Goal: Obtain resource: Obtain resource

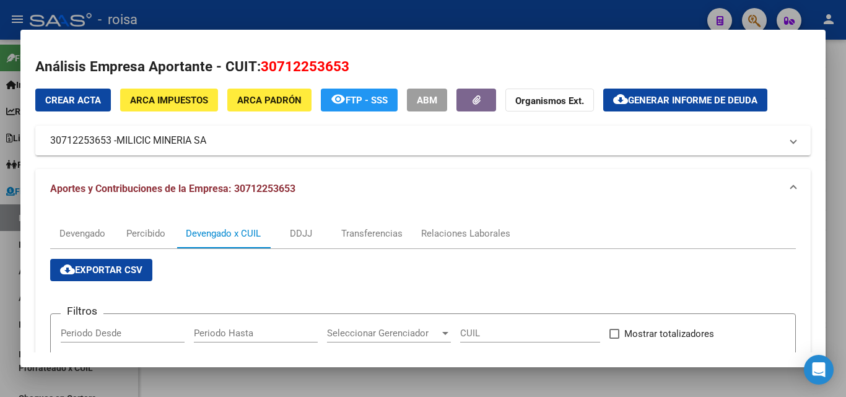
scroll to position [311, 0]
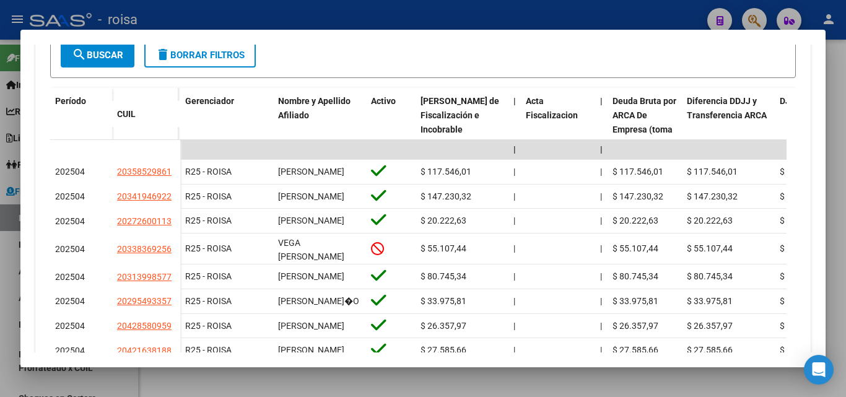
drag, startPoint x: 7, startPoint y: 256, endPoint x: 46, endPoint y: 249, distance: 40.3
click at [7, 256] on div at bounding box center [423, 198] width 846 height 397
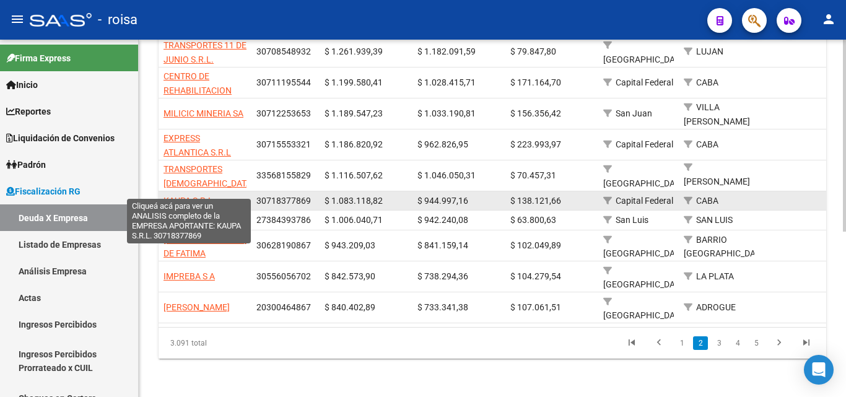
click at [193, 196] on span "KAUPA S.R.L." at bounding box center [189, 201] width 52 height 10
type textarea "30718377869"
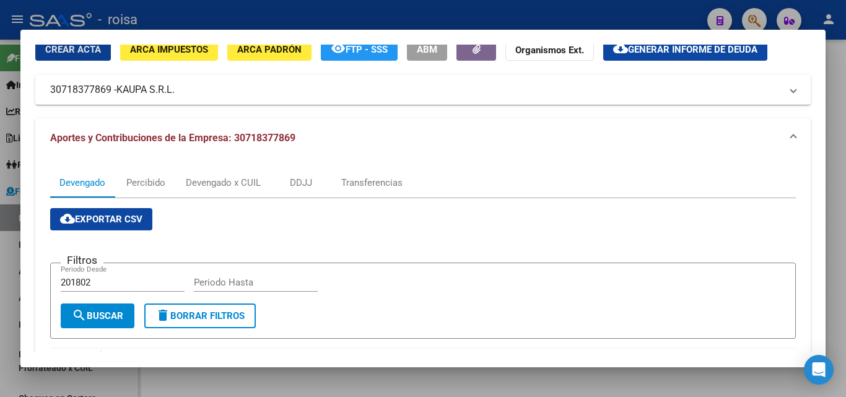
scroll to position [124, 0]
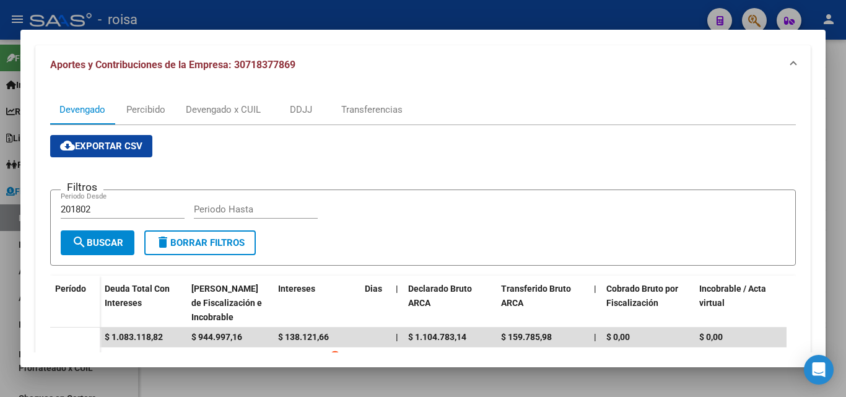
click at [102, 210] on input "201802" at bounding box center [123, 209] width 124 height 11
type input "202501"
type input "202508"
drag, startPoint x: 101, startPoint y: 243, endPoint x: 365, endPoint y: 284, distance: 267.6
click at [102, 243] on span "search Buscar" at bounding box center [97, 242] width 51 height 11
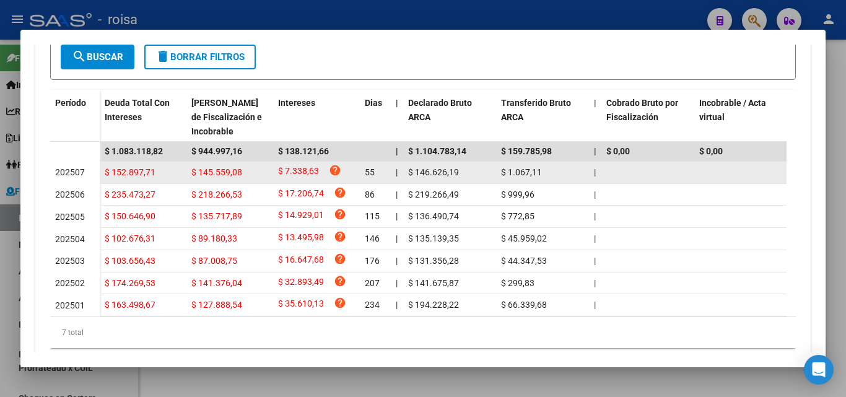
scroll to position [0, 0]
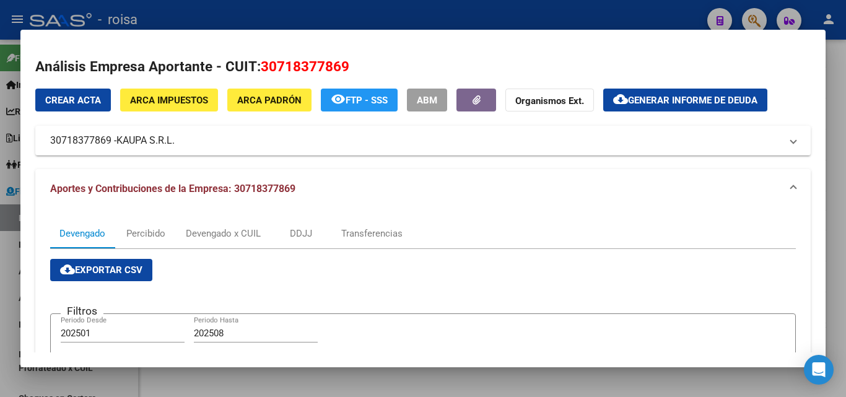
click at [671, 98] on span "Generar informe de deuda" at bounding box center [692, 100] width 129 height 11
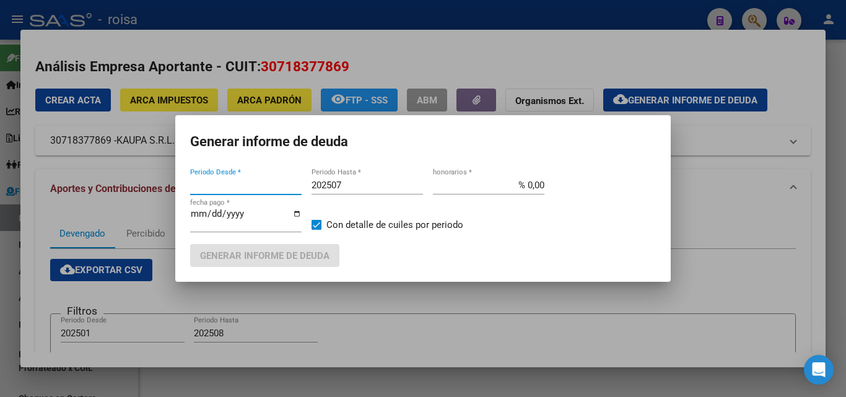
type input "201802"
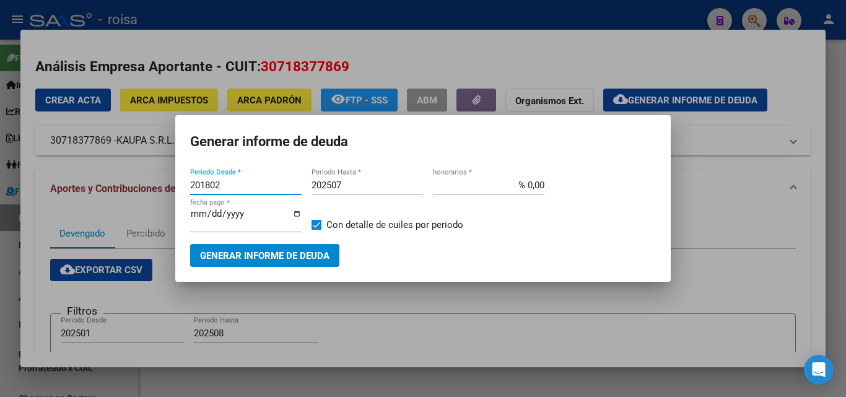
click at [239, 188] on input "201802" at bounding box center [245, 185] width 111 height 11
type input "202501"
click at [340, 181] on input "202507" at bounding box center [366, 185] width 111 height 11
type input "202508"
click at [527, 183] on input "% 0,00" at bounding box center [488, 185] width 111 height 11
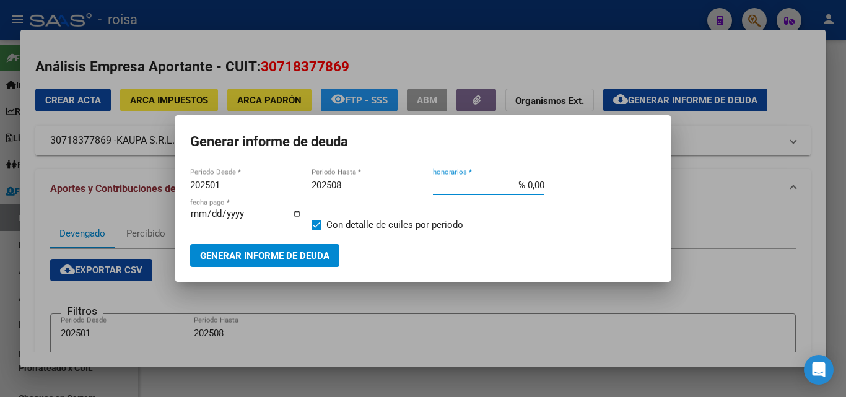
type input "% 10,00"
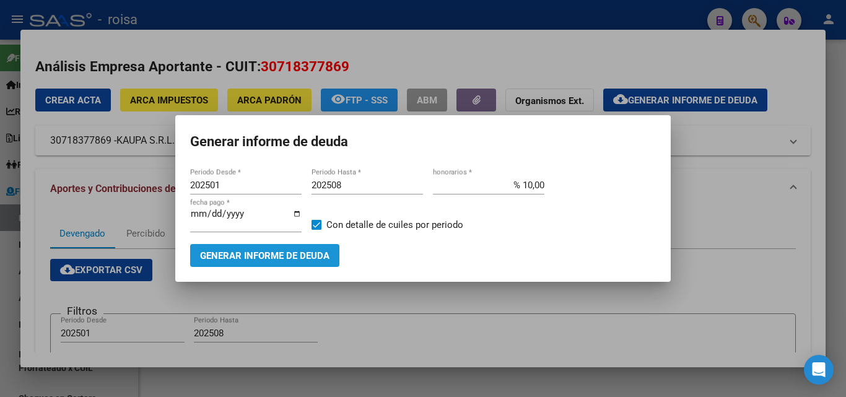
click at [258, 261] on span "Generar informe de deuda" at bounding box center [264, 255] width 129 height 11
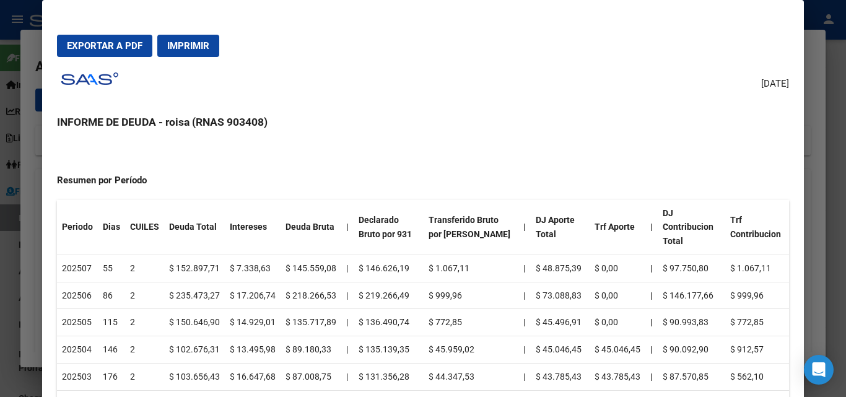
scroll to position [186, 0]
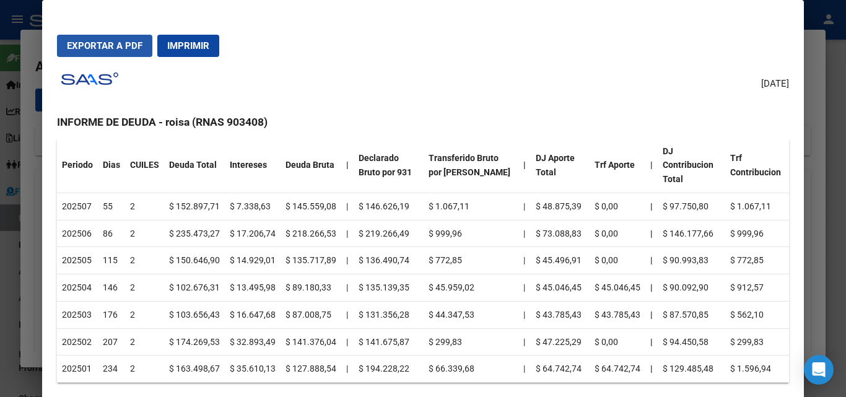
click at [111, 48] on span "Exportar a PDF" at bounding box center [105, 45] width 76 height 11
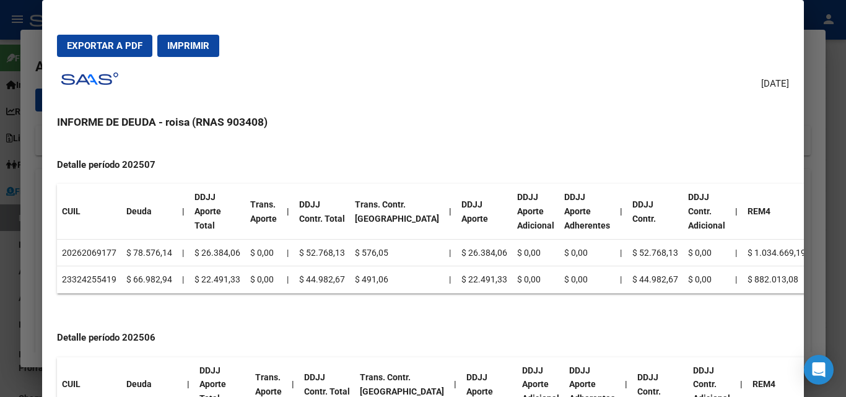
scroll to position [433, 0]
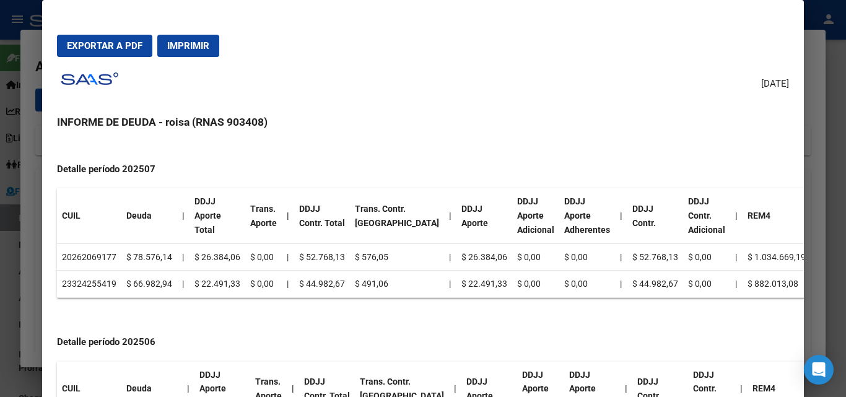
drag, startPoint x: 71, startPoint y: 280, endPoint x: 110, endPoint y: 279, distance: 39.0
click at [110, 279] on td "23324255419" at bounding box center [89, 284] width 64 height 27
copy td "32425541"
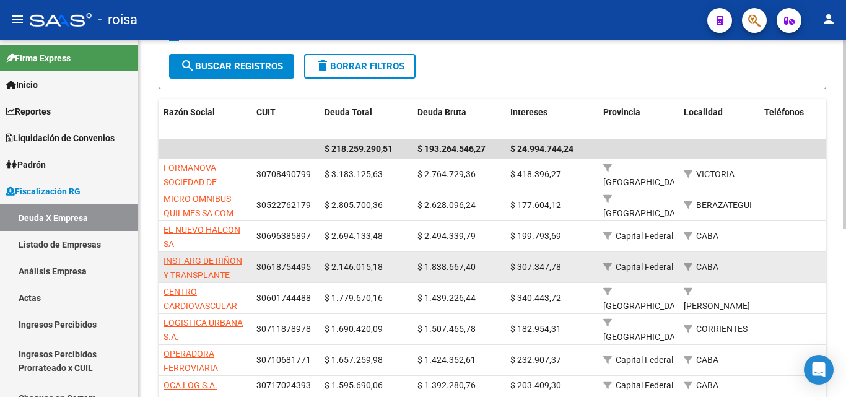
scroll to position [310, 0]
